Goal: Task Accomplishment & Management: Use online tool/utility

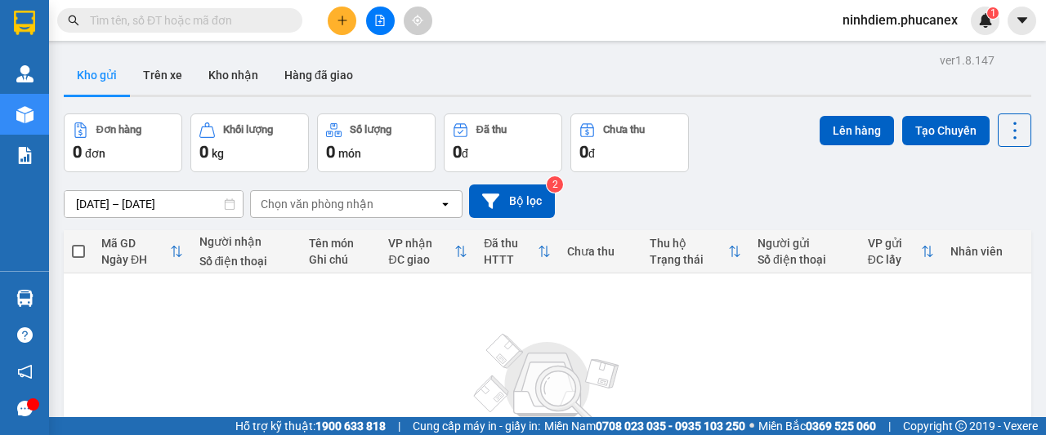
click at [382, 28] on button at bounding box center [380, 21] width 29 height 29
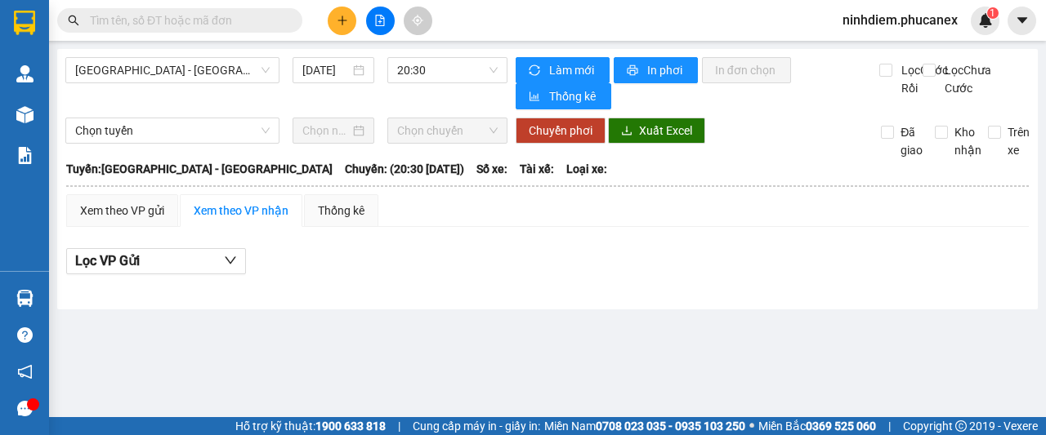
drag, startPoint x: 319, startPoint y: 71, endPoint x: 346, endPoint y: 83, distance: 29.6
click at [319, 70] on input "[DATE]" at bounding box center [325, 70] width 47 height 18
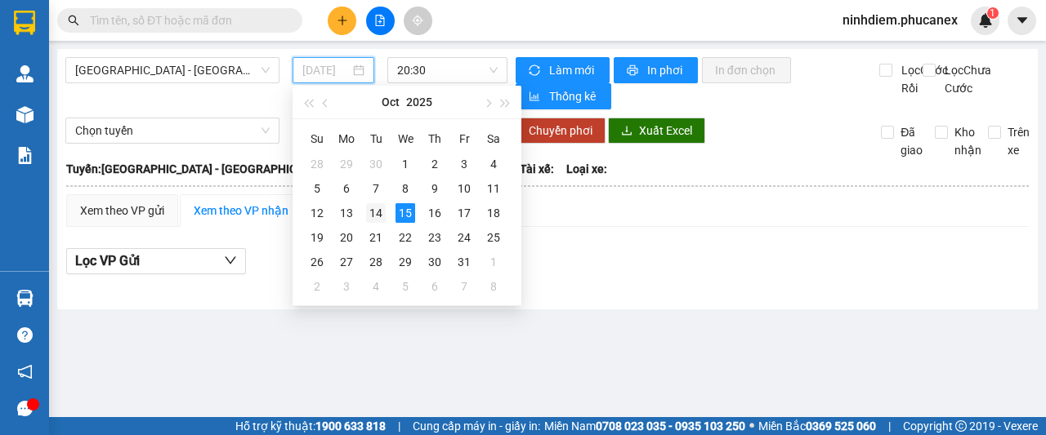
click at [373, 208] on div "14" at bounding box center [376, 213] width 20 height 20
type input "[DATE]"
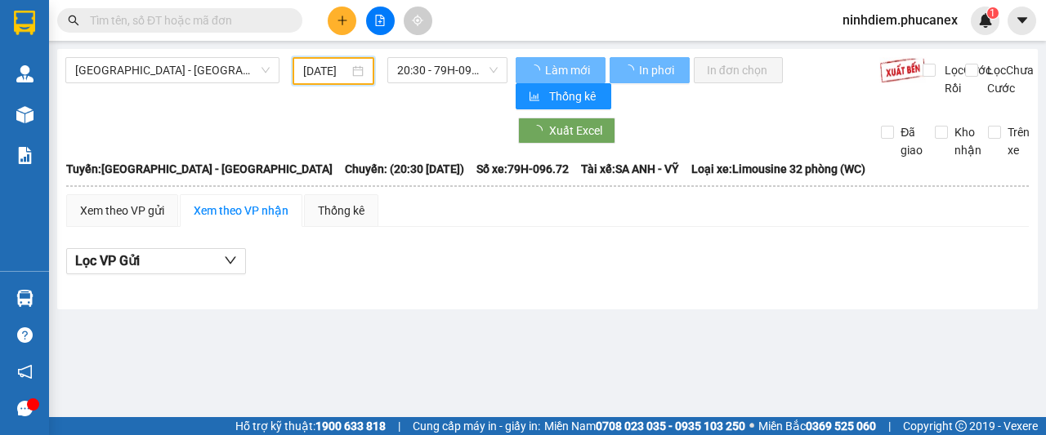
click at [431, 73] on span "20:30 - 79H-096.72" at bounding box center [447, 70] width 100 height 25
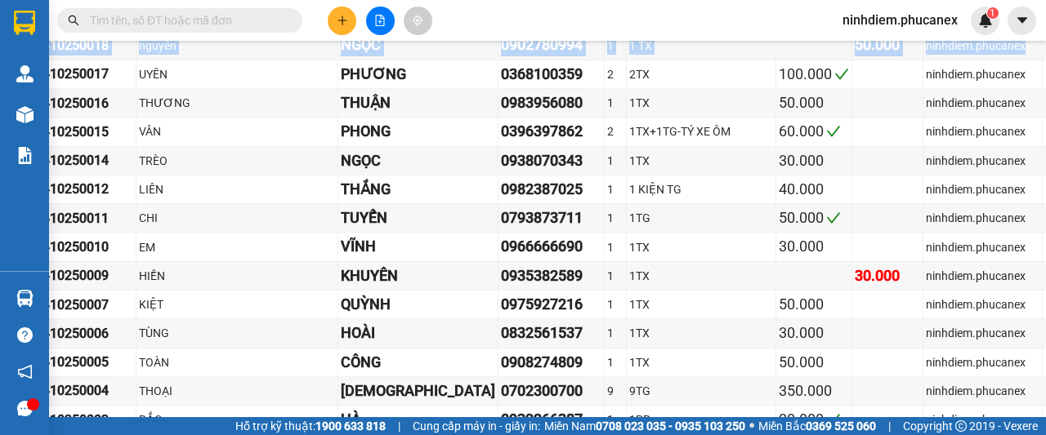
scroll to position [4003, 296]
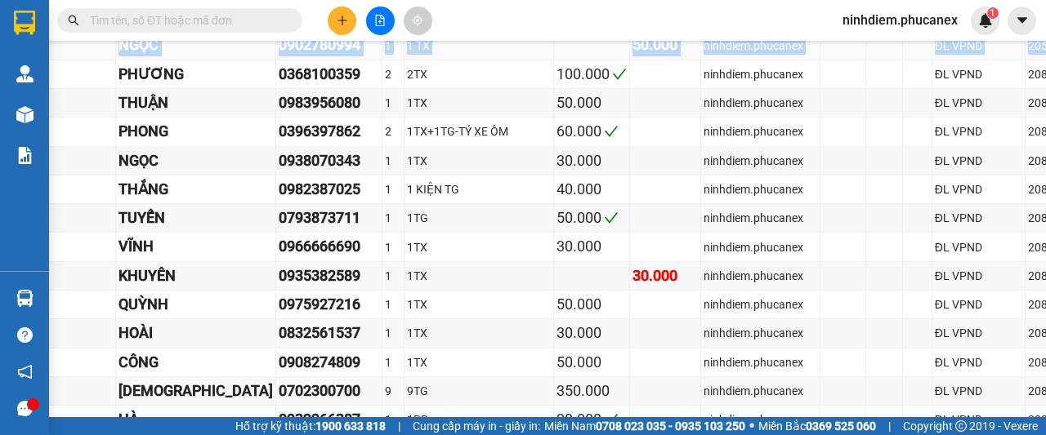
drag, startPoint x: 111, startPoint y: 208, endPoint x: 1018, endPoint y: 242, distance: 907.4
copy tbody "ND1410250019 NÌN LINH 0902300420 1 1 T 40.000 ninhdiem.phucanex ĐL VPND 2058652…"
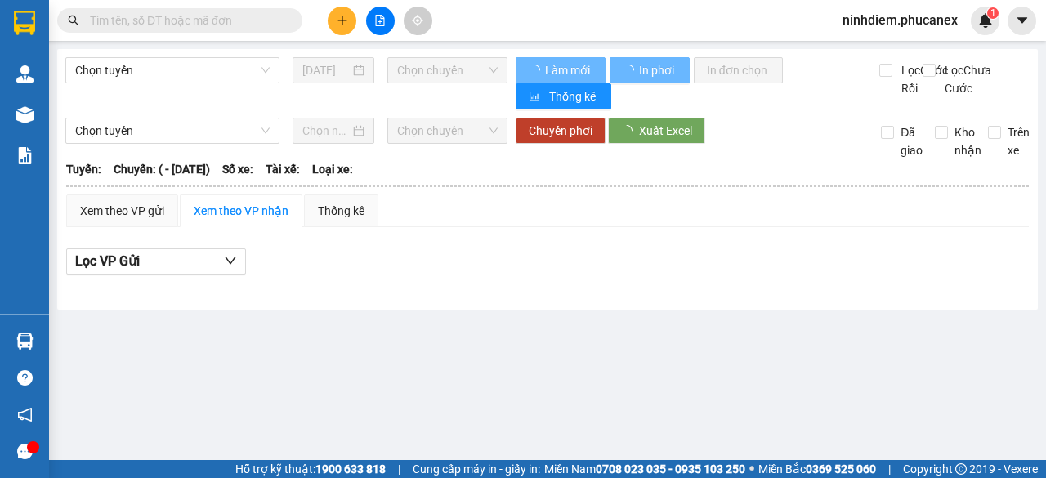
click at [165, 66] on span "Chọn tuyến" at bounding box center [172, 70] width 194 height 25
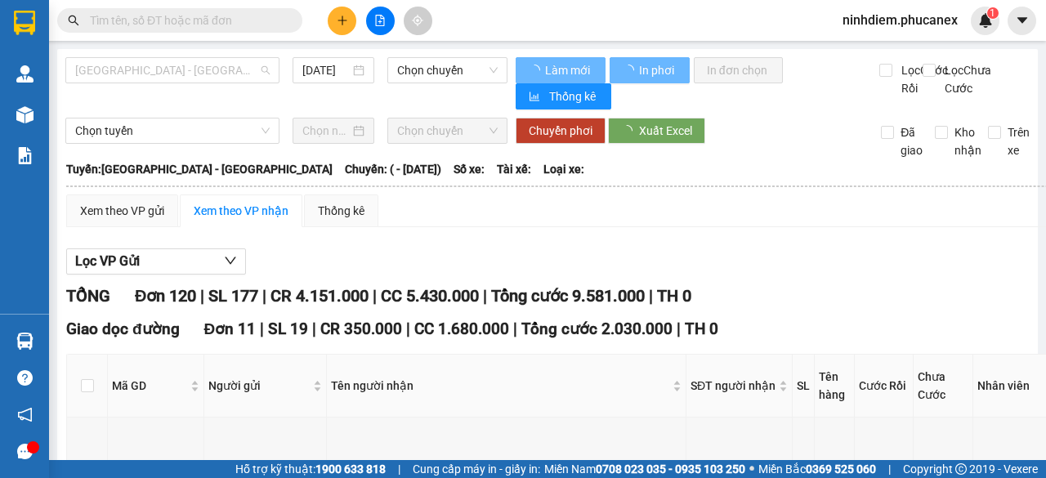
type input "[DATE]"
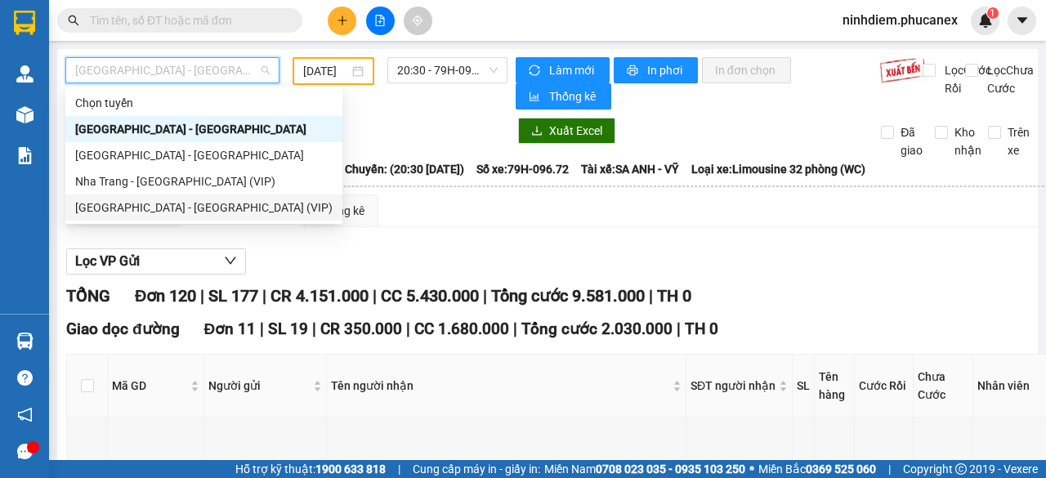
click at [141, 61] on span "[GEOGRAPHIC_DATA] - [GEOGRAPHIC_DATA]" at bounding box center [172, 70] width 194 height 25
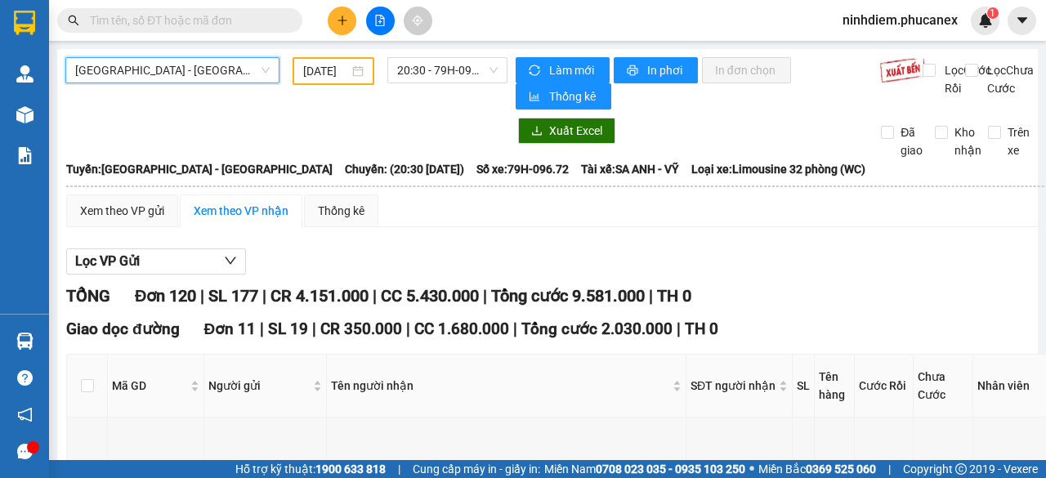
click at [136, 76] on span "[GEOGRAPHIC_DATA] - [GEOGRAPHIC_DATA]" at bounding box center [172, 70] width 194 height 25
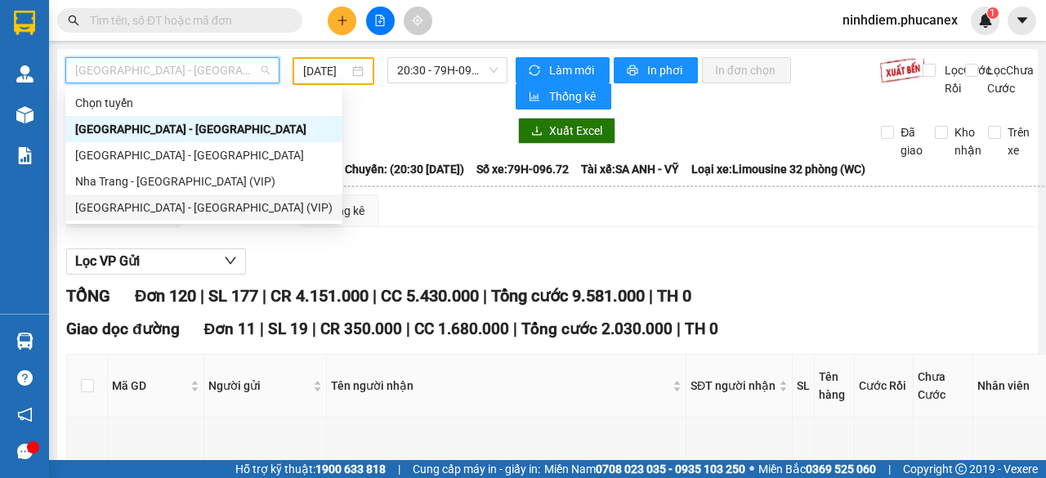
click at [126, 209] on div "[GEOGRAPHIC_DATA] - [GEOGRAPHIC_DATA] (VIP)" at bounding box center [203, 208] width 257 height 18
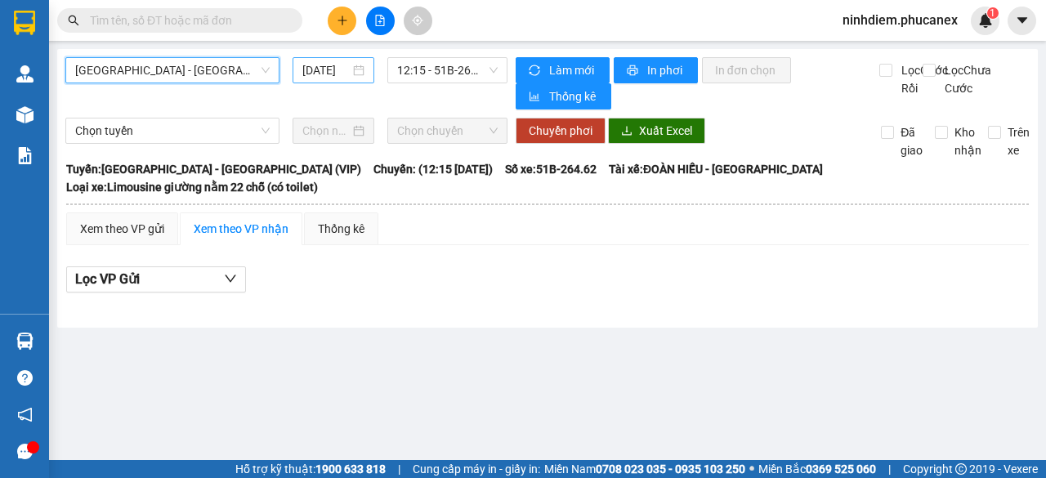
click at [309, 61] on input "[DATE]" at bounding box center [325, 70] width 47 height 18
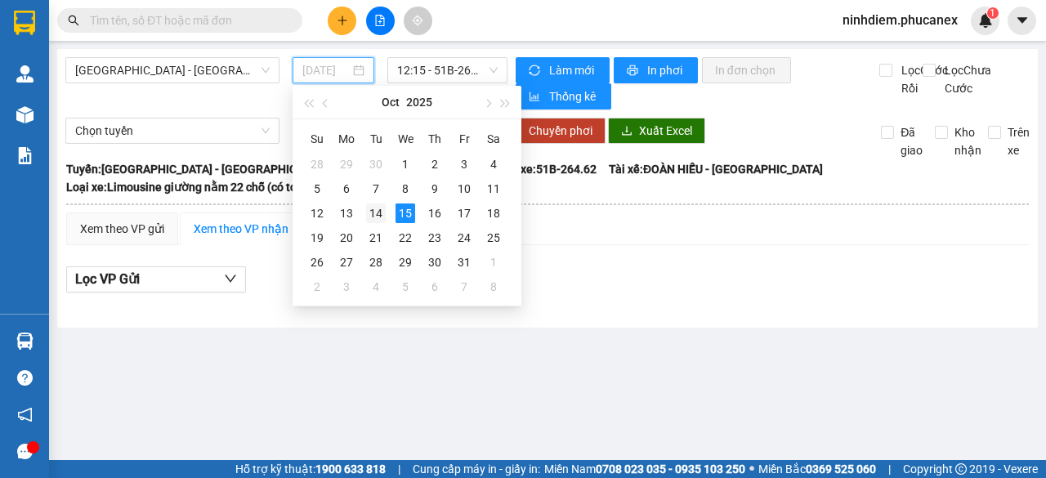
click at [368, 203] on div "14" at bounding box center [376, 213] width 20 height 20
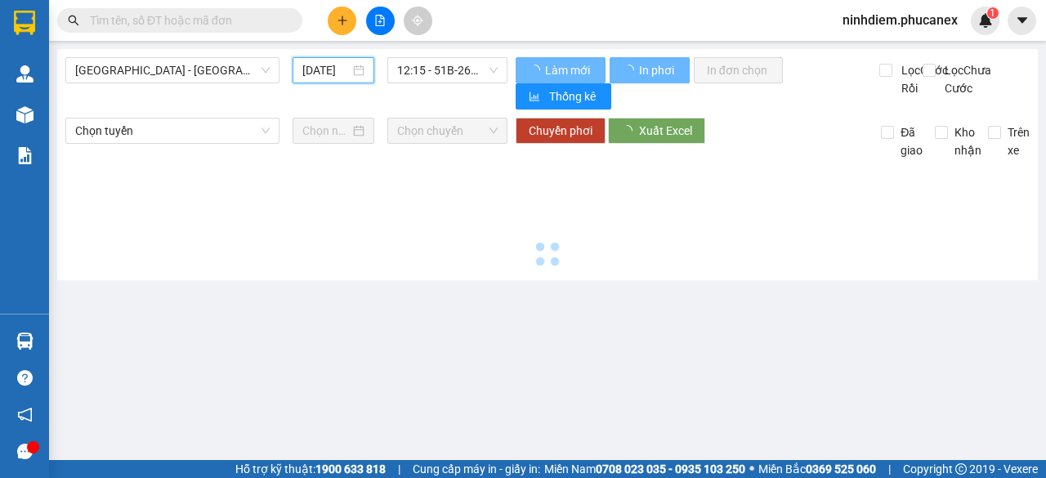
type input "[DATE]"
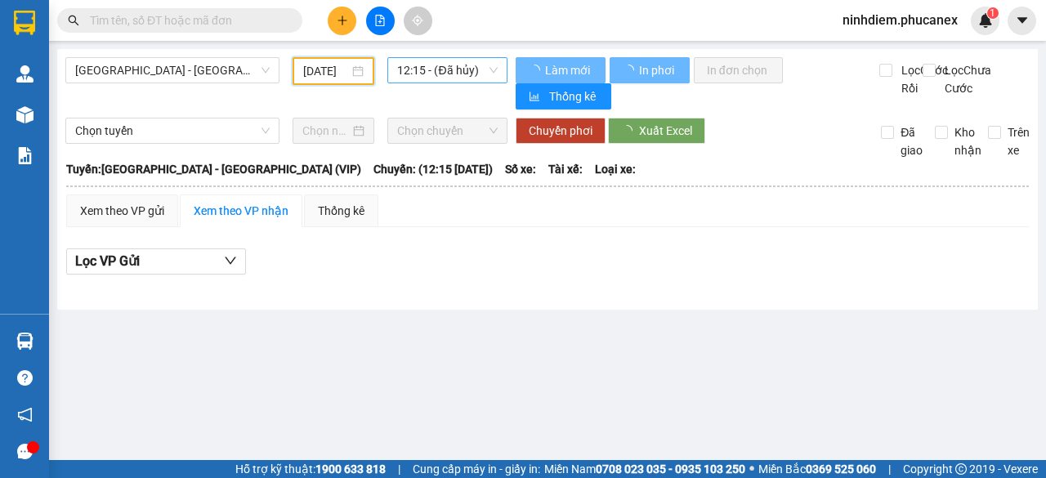
click at [435, 74] on span "12:15 - (Đã hủy)" at bounding box center [447, 70] width 100 height 25
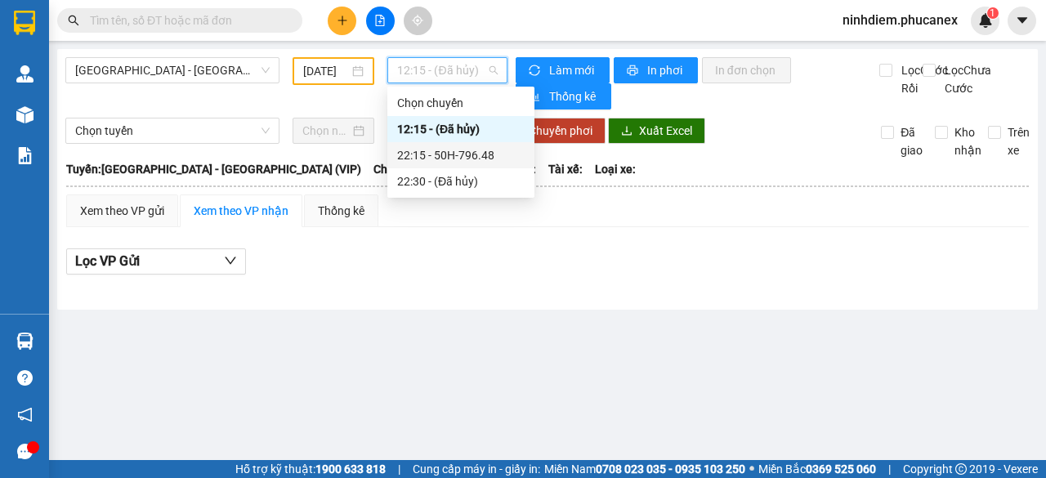
click at [437, 156] on div "22:15 - 50H-796.48" at bounding box center [460, 155] width 127 height 18
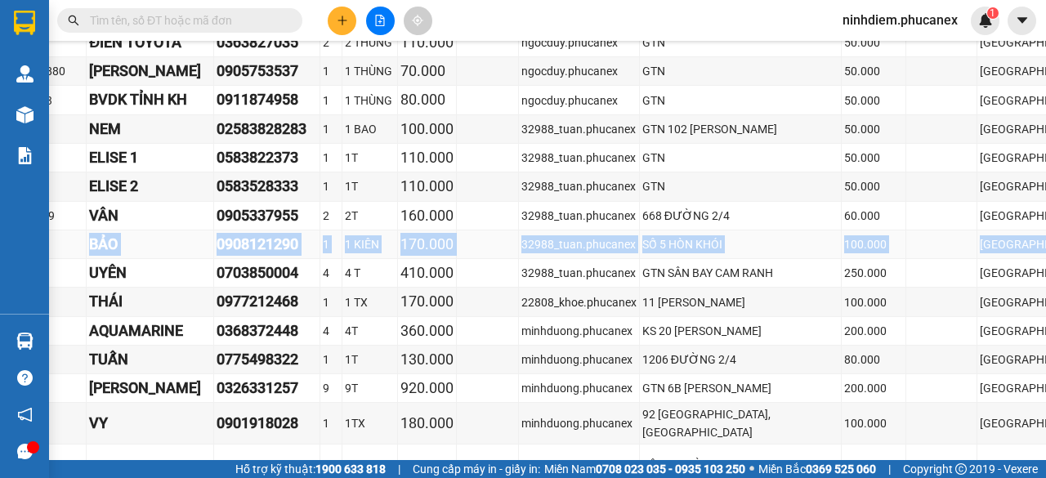
scroll to position [572, 379]
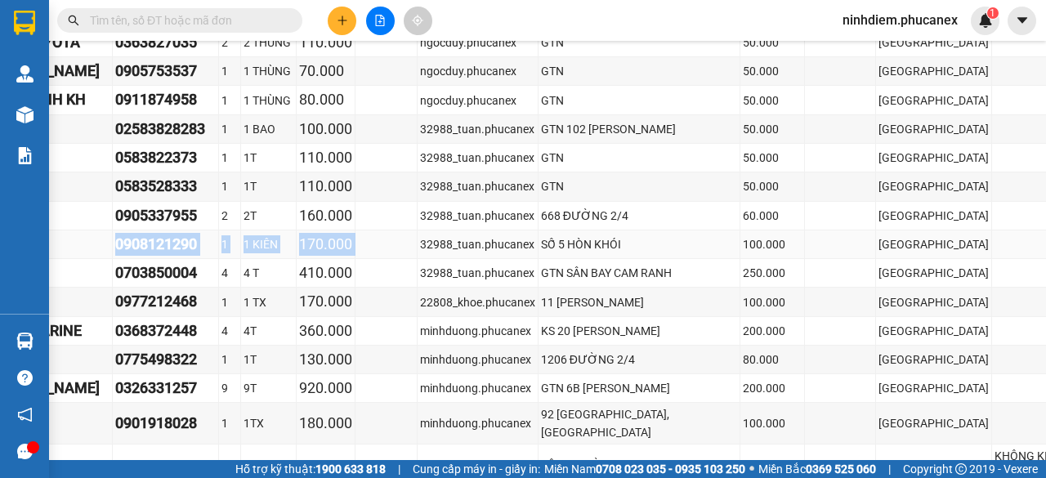
drag, startPoint x: 106, startPoint y: 212, endPoint x: 359, endPoint y: 211, distance: 253.2
click at [359, 230] on tr "Q51410250096 0933980297 BẢO 0908121290 1 1 KIÊN 170.000 32988_tuan.phucanex SỐ …" at bounding box center [406, 244] width 1436 height 29
copy tr "Q51410250096 0933980297 BẢO 0908121290 1 1 KIÊN 170.000"
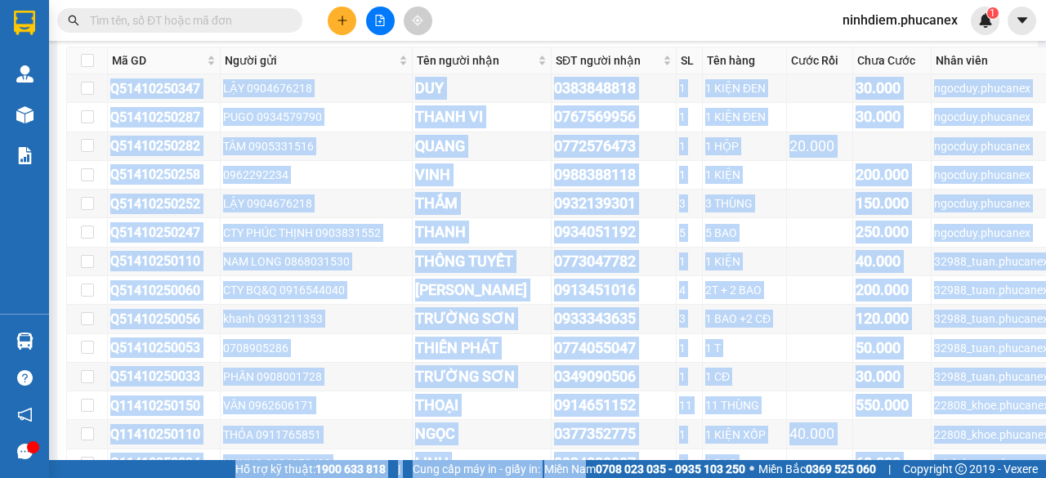
scroll to position [5797, 0]
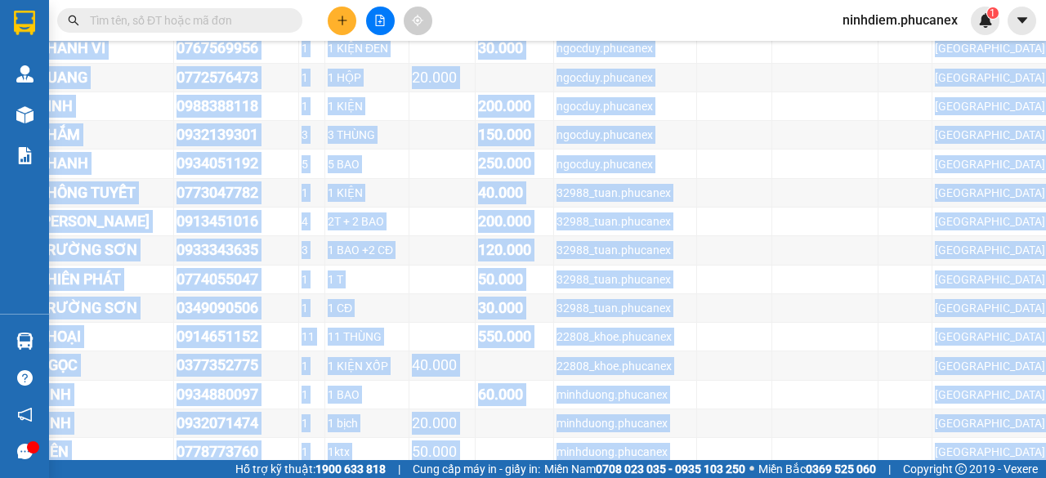
drag, startPoint x: 114, startPoint y: 146, endPoint x: 1016, endPoint y: 390, distance: 934.1
click at [1023, 389] on div "ĐL VPND Đơn 17 | SL 38 | CR 160.000 | CC 1.710.000 | Tổng cước 1.870.000 | TH 0…" at bounding box center [407, 243] width 1437 height 605
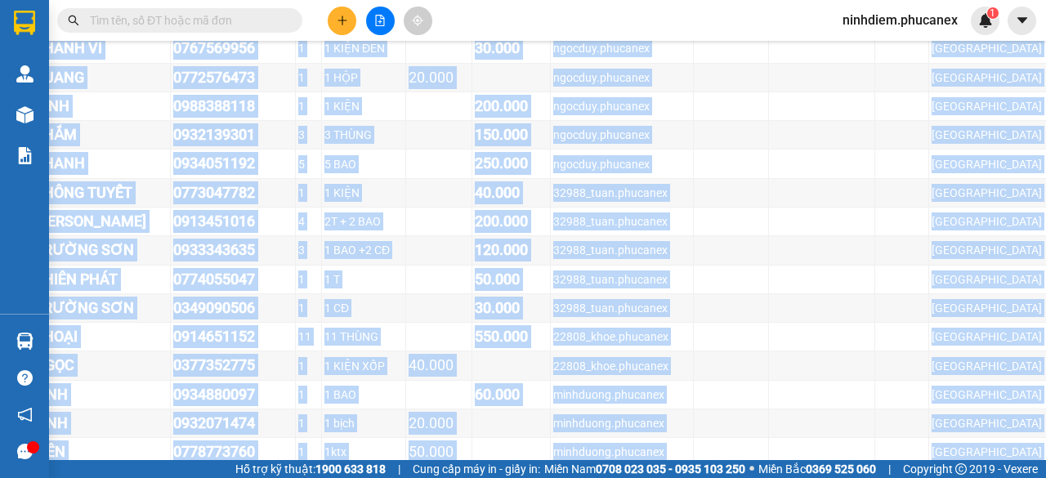
copy div "L56831709423 IPS 0201354047 DOL 4899742860 5 8 SITA CON 18.849 adipisc.elitsedd…"
